Goal: Task Accomplishment & Management: Manage account settings

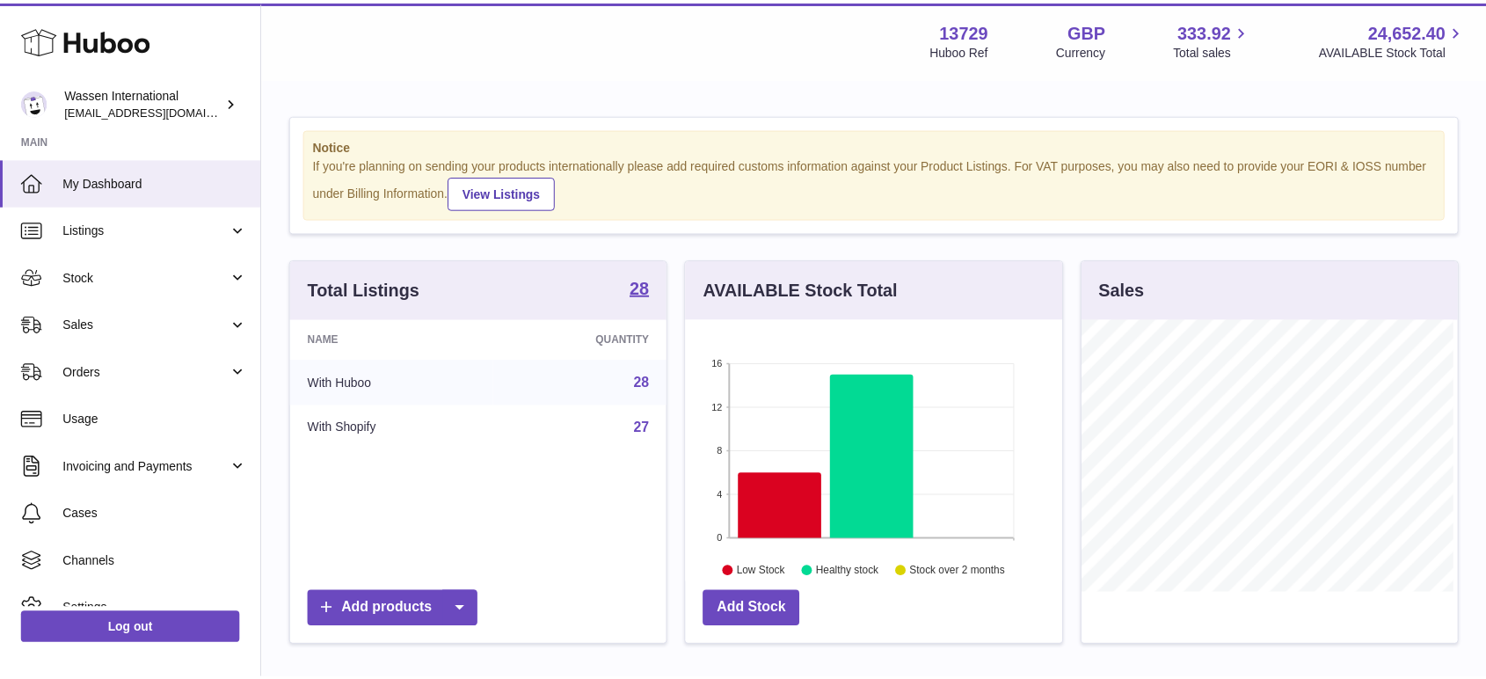
scroll to position [274, 380]
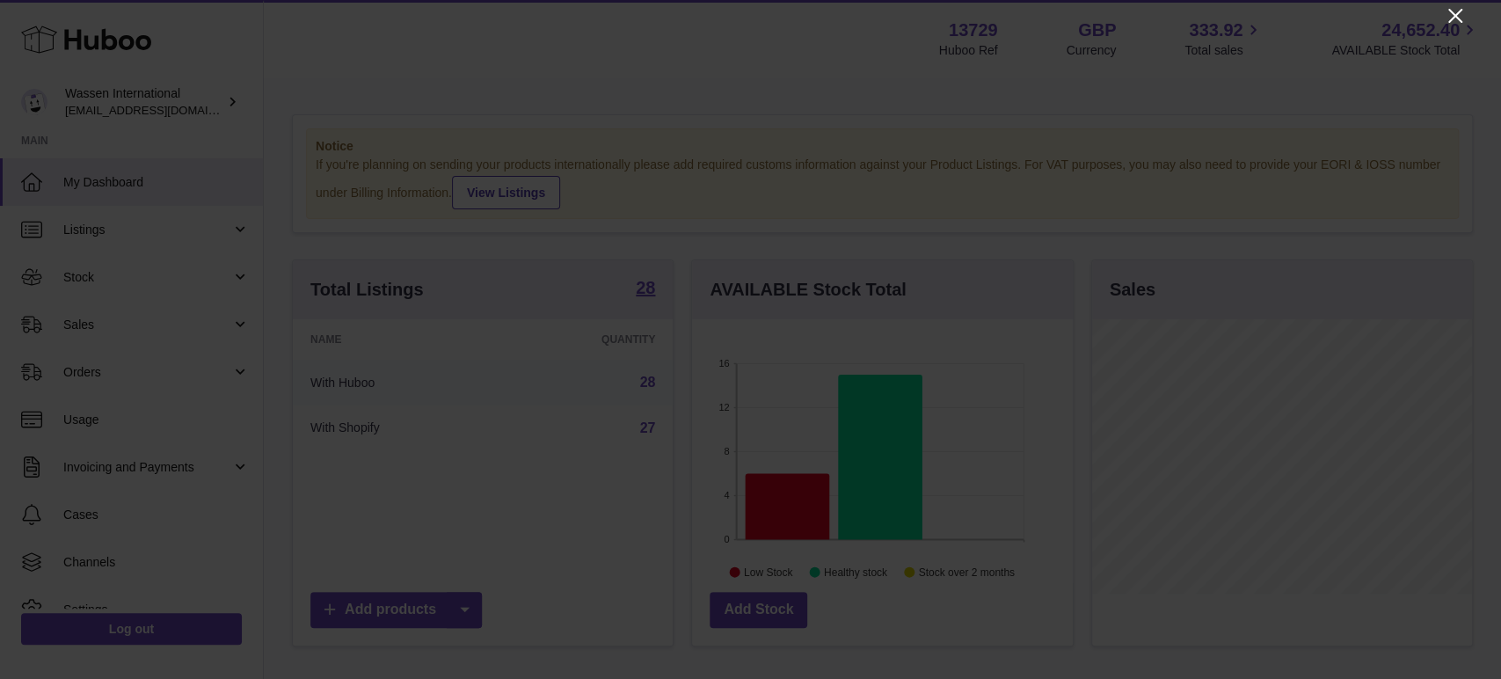
click at [1460, 17] on icon "Close" at bounding box center [1455, 15] width 21 height 21
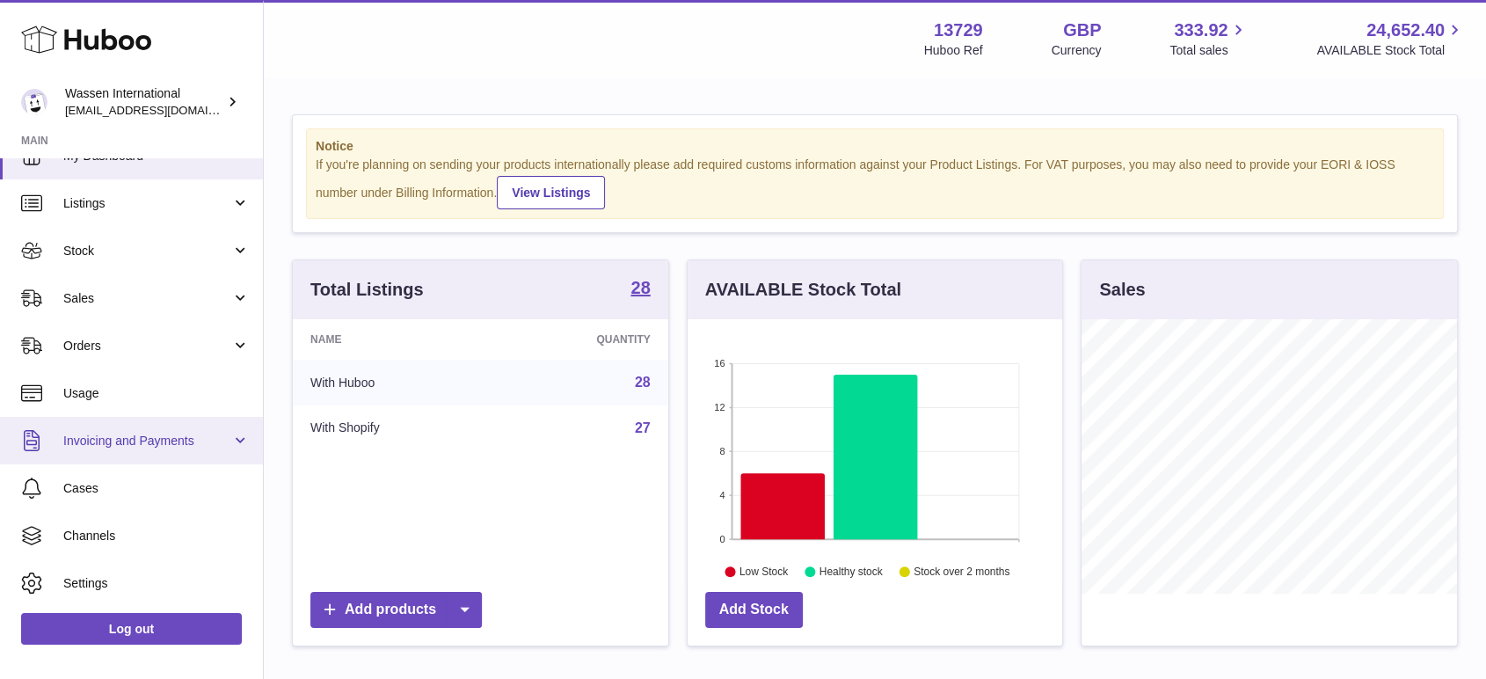
scroll to position [0, 0]
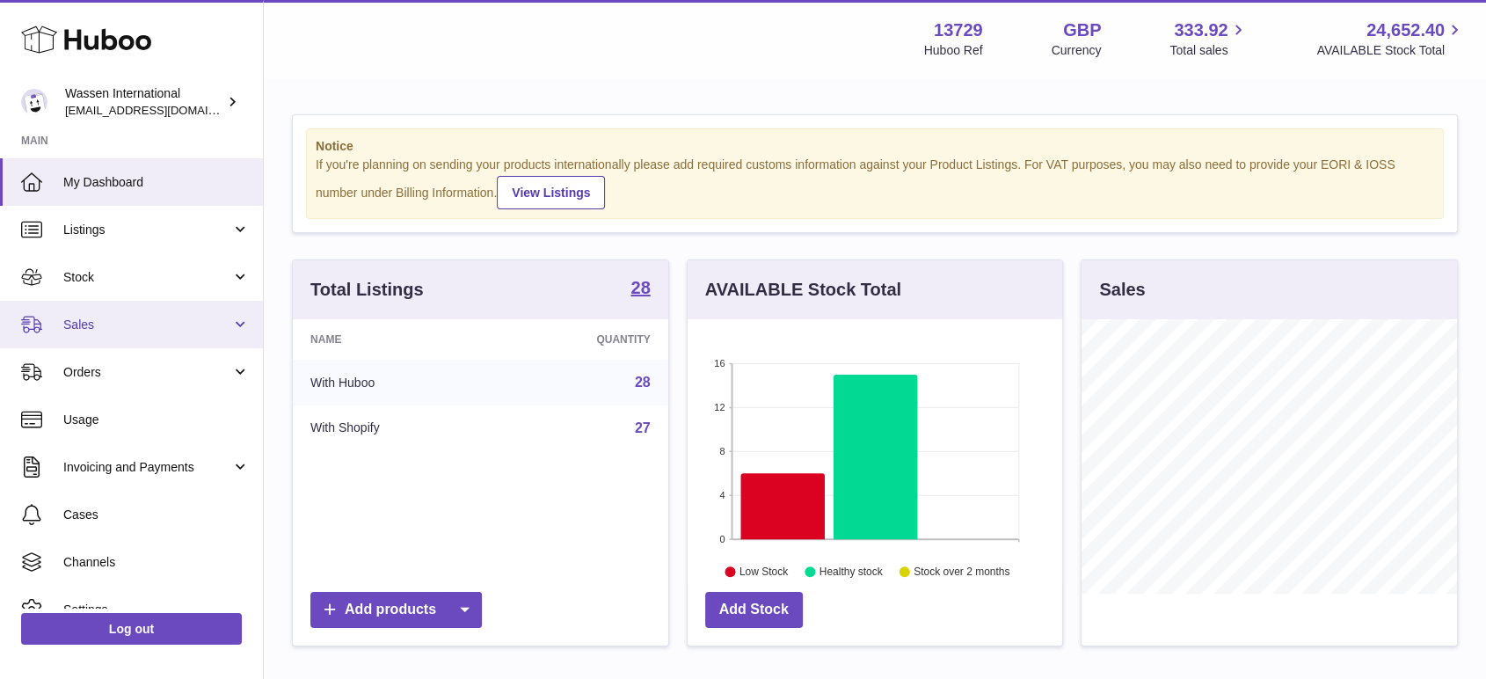
click at [127, 321] on span "Sales" at bounding box center [147, 325] width 168 height 17
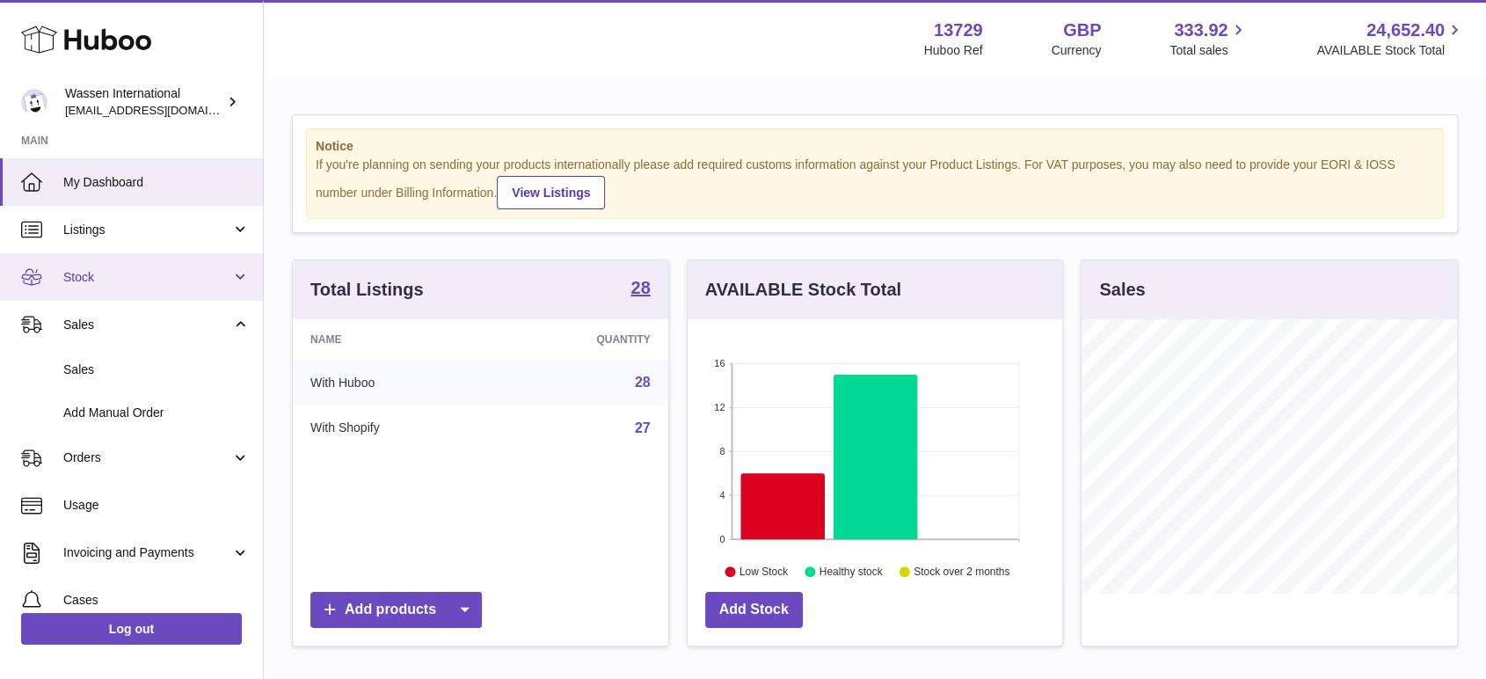
click at [106, 285] on link "Stock" at bounding box center [131, 276] width 263 height 47
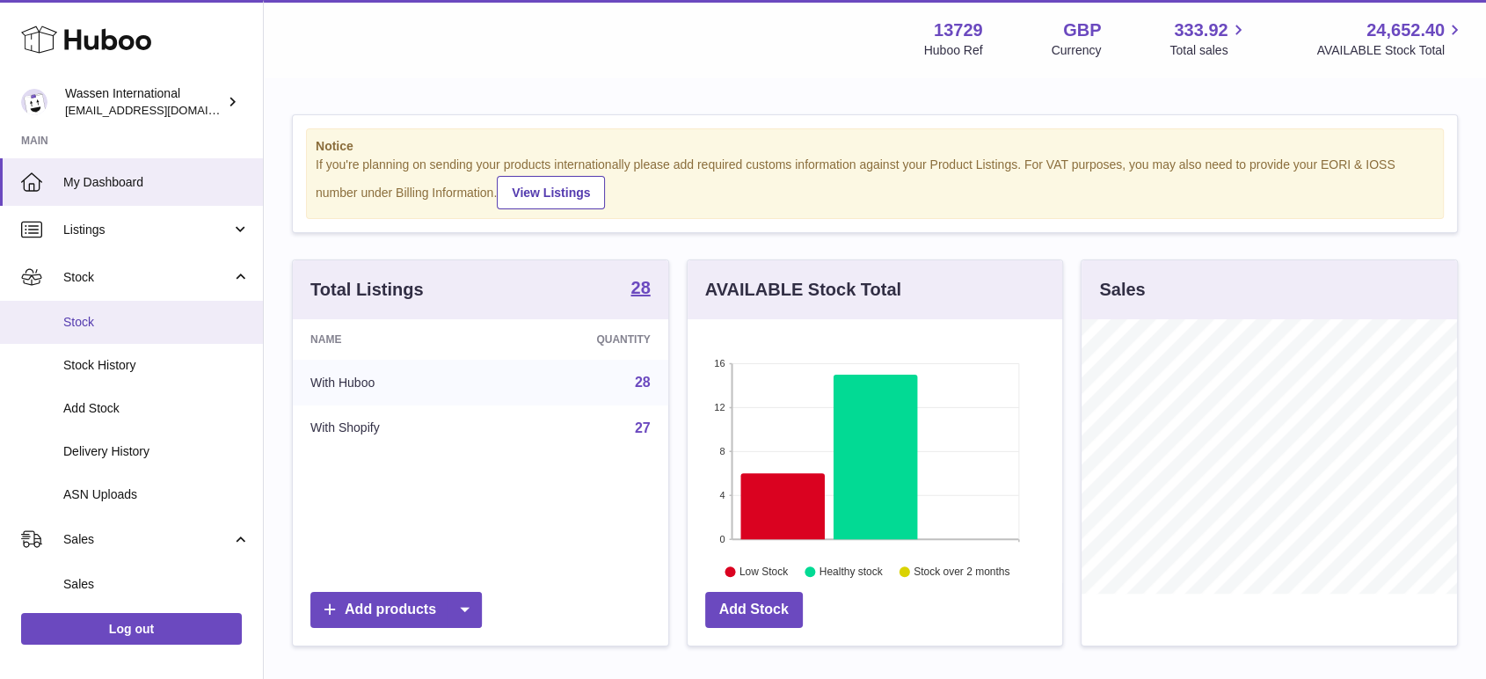
click at [88, 319] on span "Stock" at bounding box center [156, 322] width 186 height 17
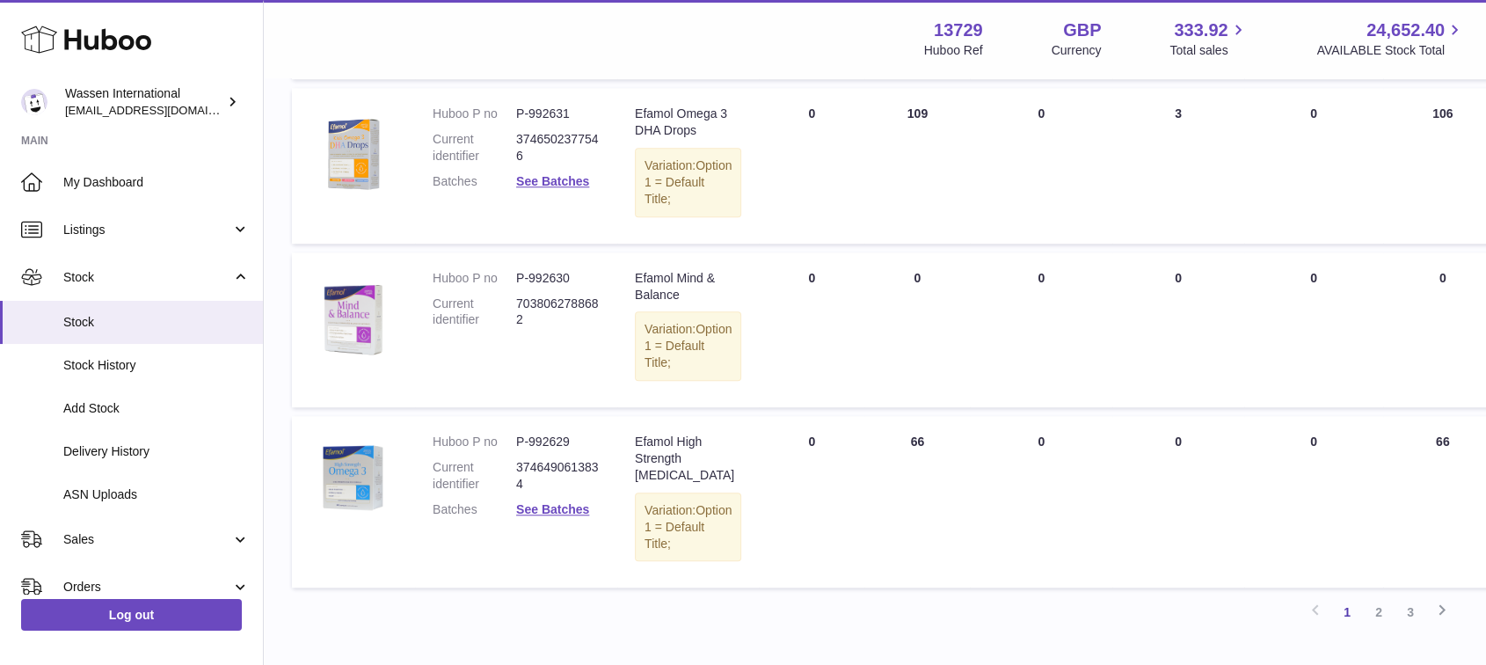
scroll to position [1659, 0]
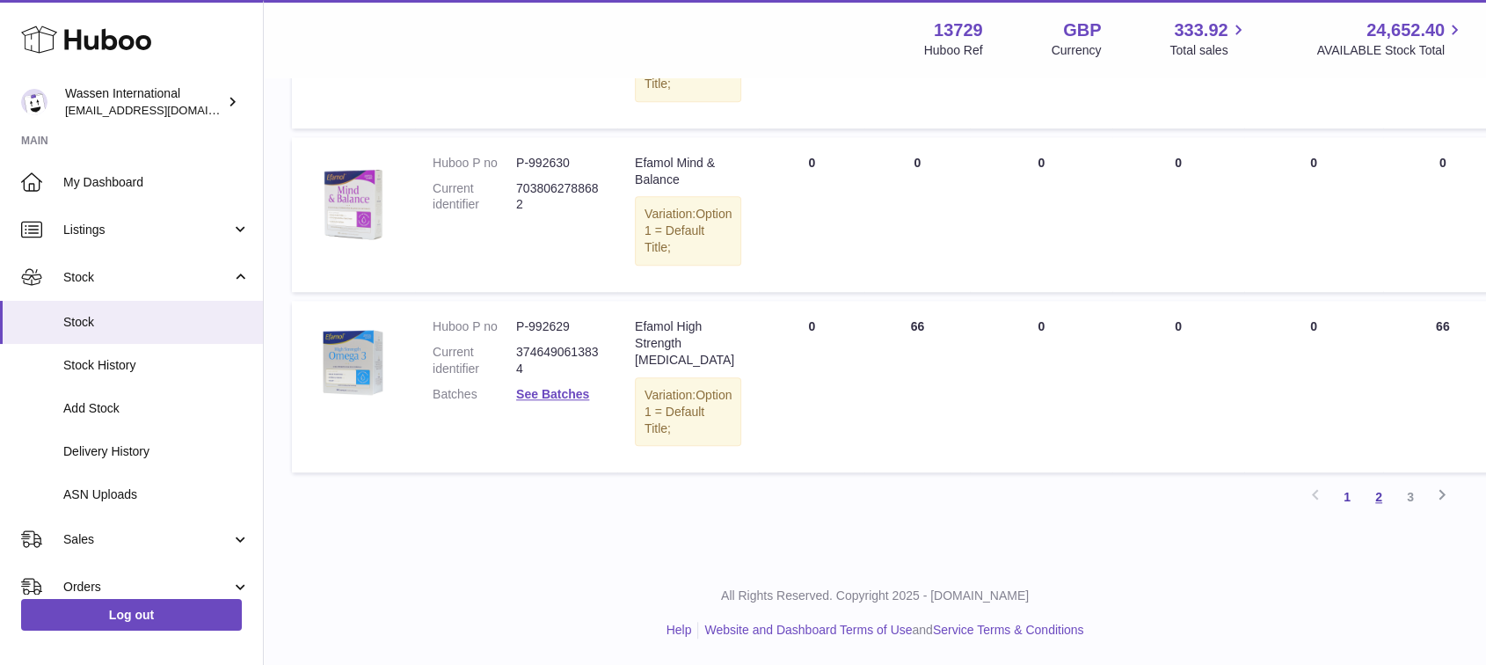
click at [1373, 496] on link "2" at bounding box center [1379, 497] width 32 height 32
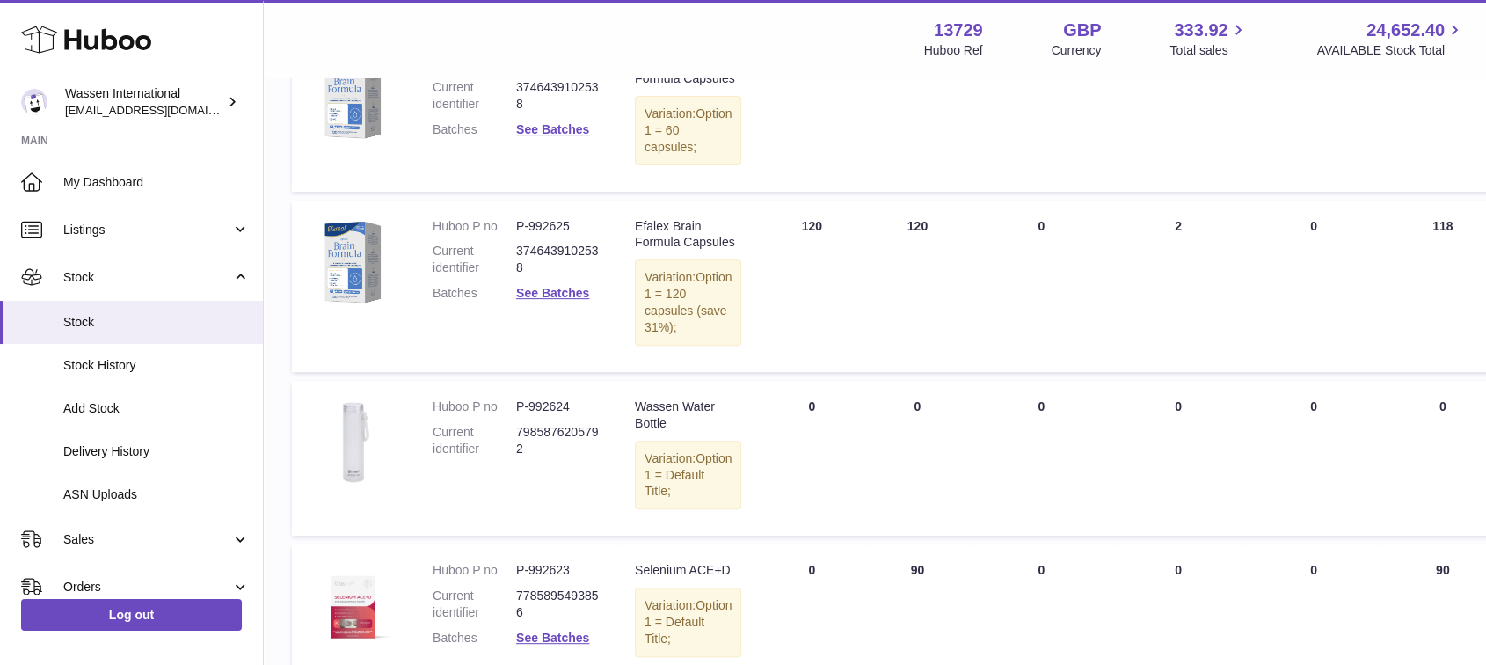
scroll to position [781, 0]
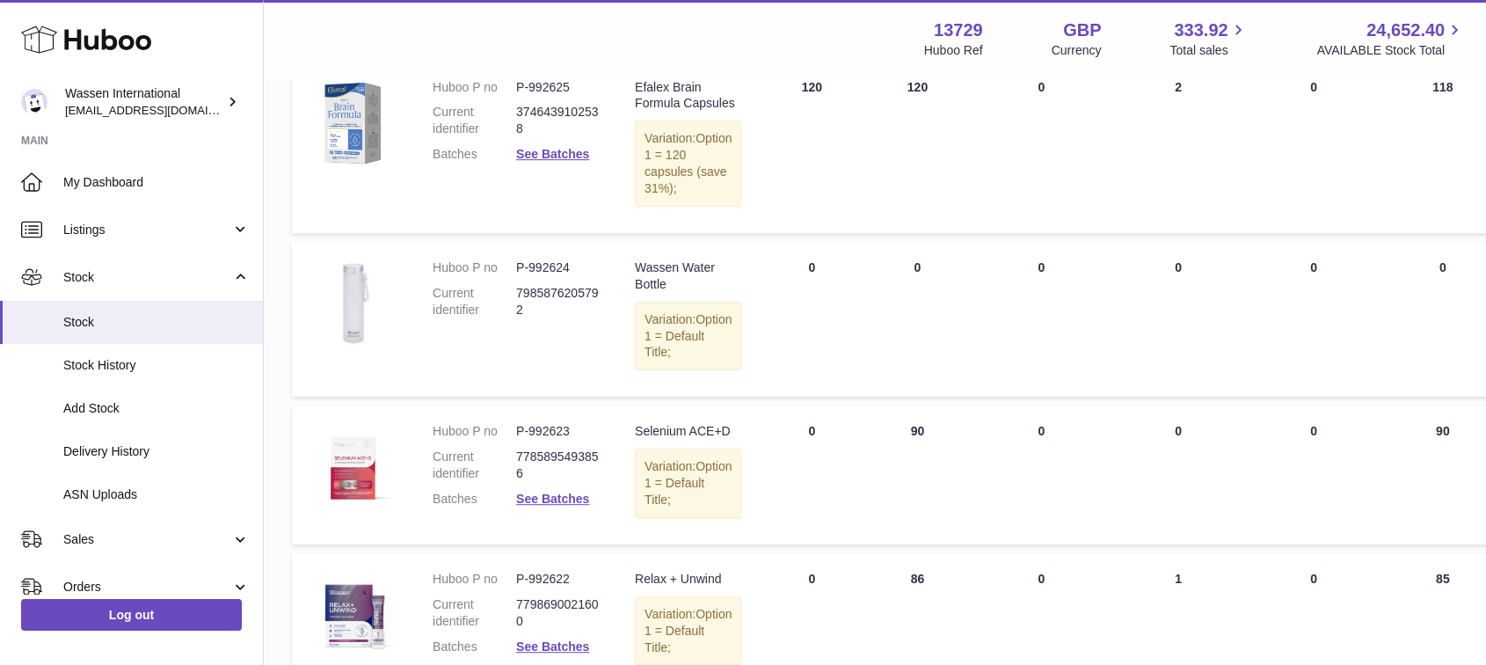
click at [855, 21] on div "Menu Huboo 13729 Huboo Ref GBP Currency 333.92 Total sales 24,652.40 AVAILABLE …" at bounding box center [875, 38] width 1180 height 40
